Goal: Find specific page/section: Find specific page/section

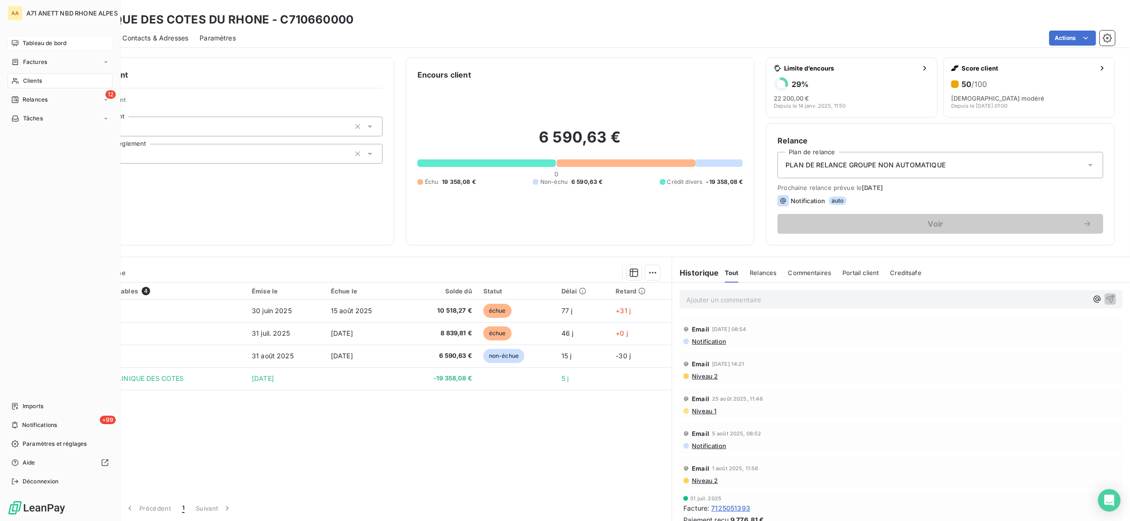
click at [30, 47] on span "Tableau de bord" at bounding box center [45, 43] width 44 height 8
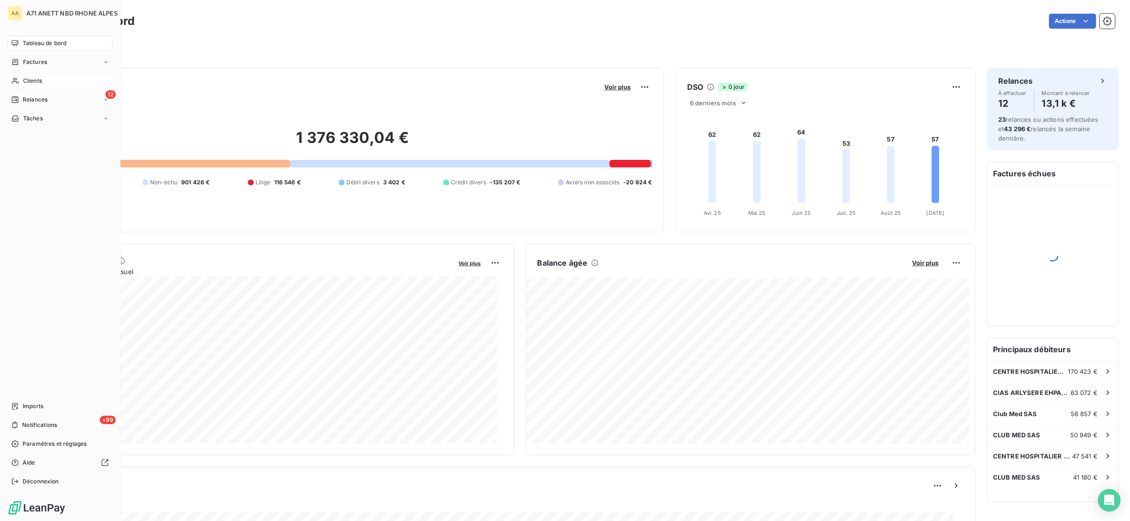
click at [24, 78] on span "Clients" at bounding box center [32, 81] width 19 height 8
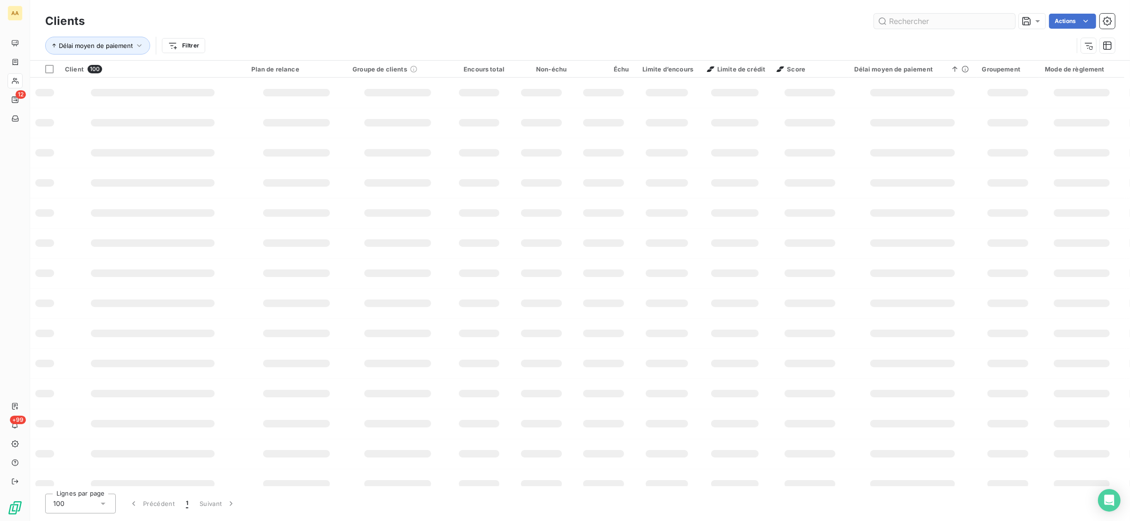
click at [904, 16] on input "text" at bounding box center [944, 21] width 141 height 15
click at [912, 26] on input "721" at bounding box center [944, 21] width 141 height 15
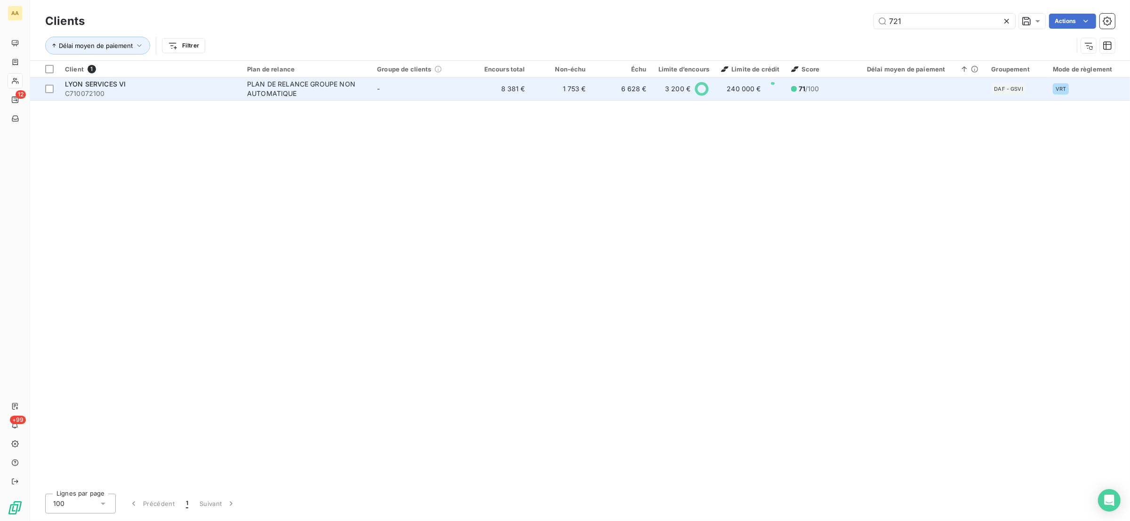
type input "721"
click at [287, 86] on div "PLAN DE RELANCE GROUPE NON AUTOMATIQUE" at bounding box center [306, 89] width 118 height 19
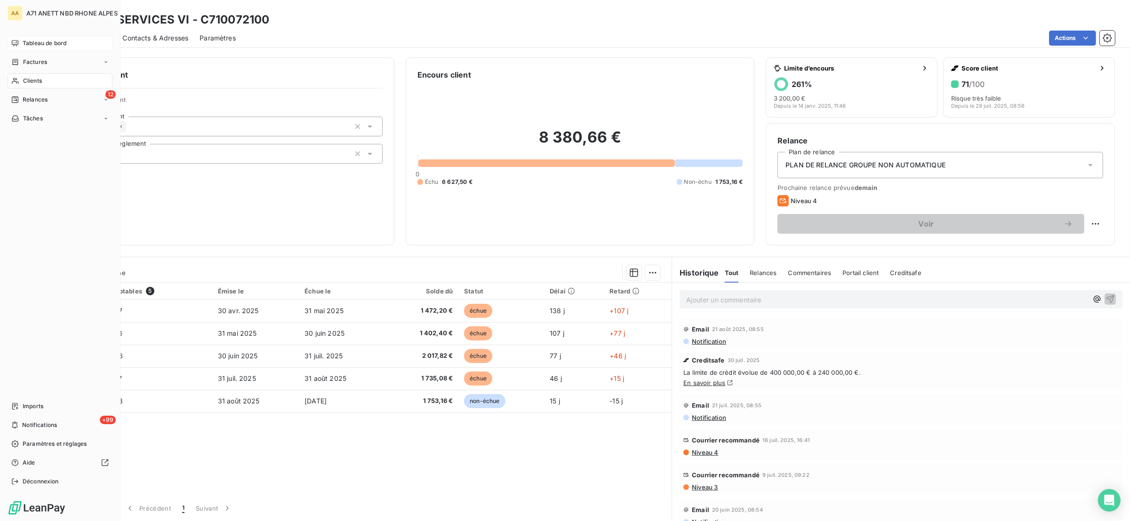
click at [27, 43] on span "Tableau de bord" at bounding box center [45, 43] width 44 height 8
